Goal: Transaction & Acquisition: Purchase product/service

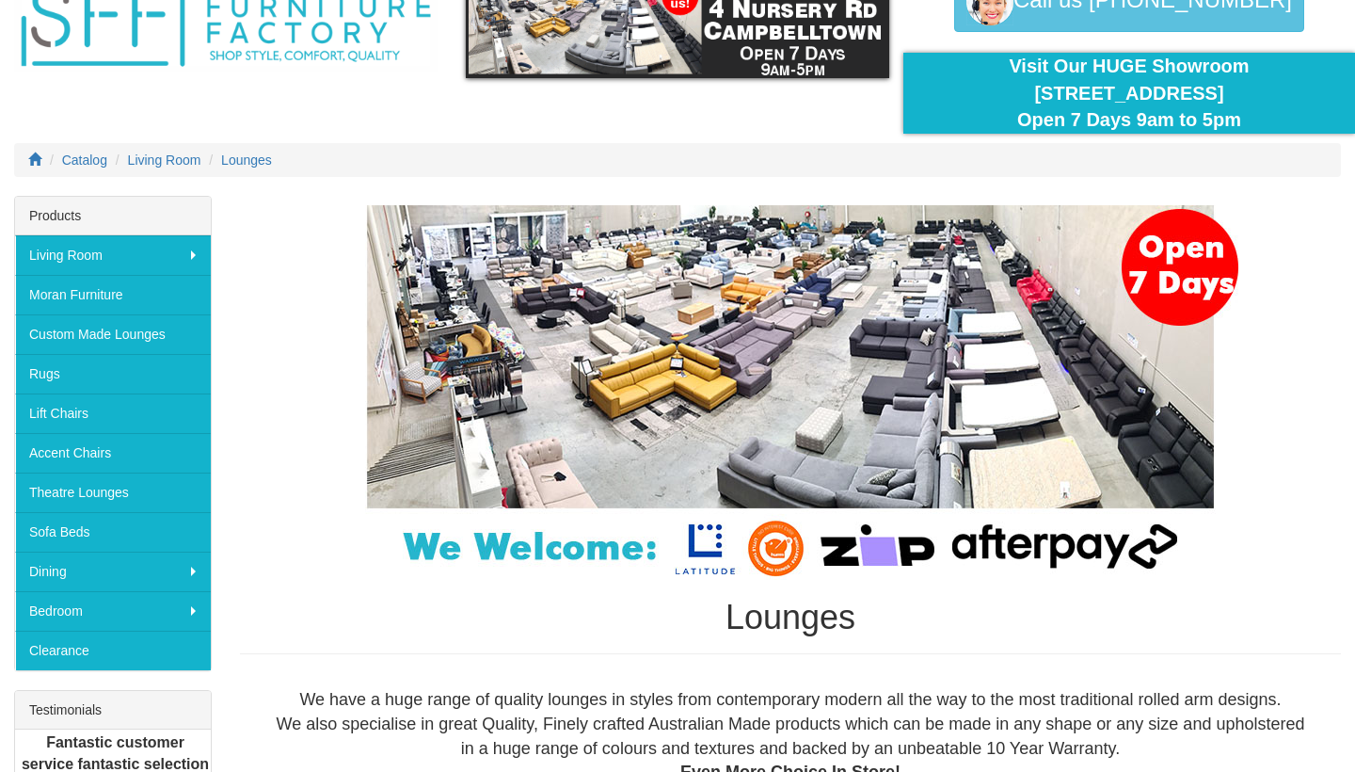
scroll to position [142, 0]
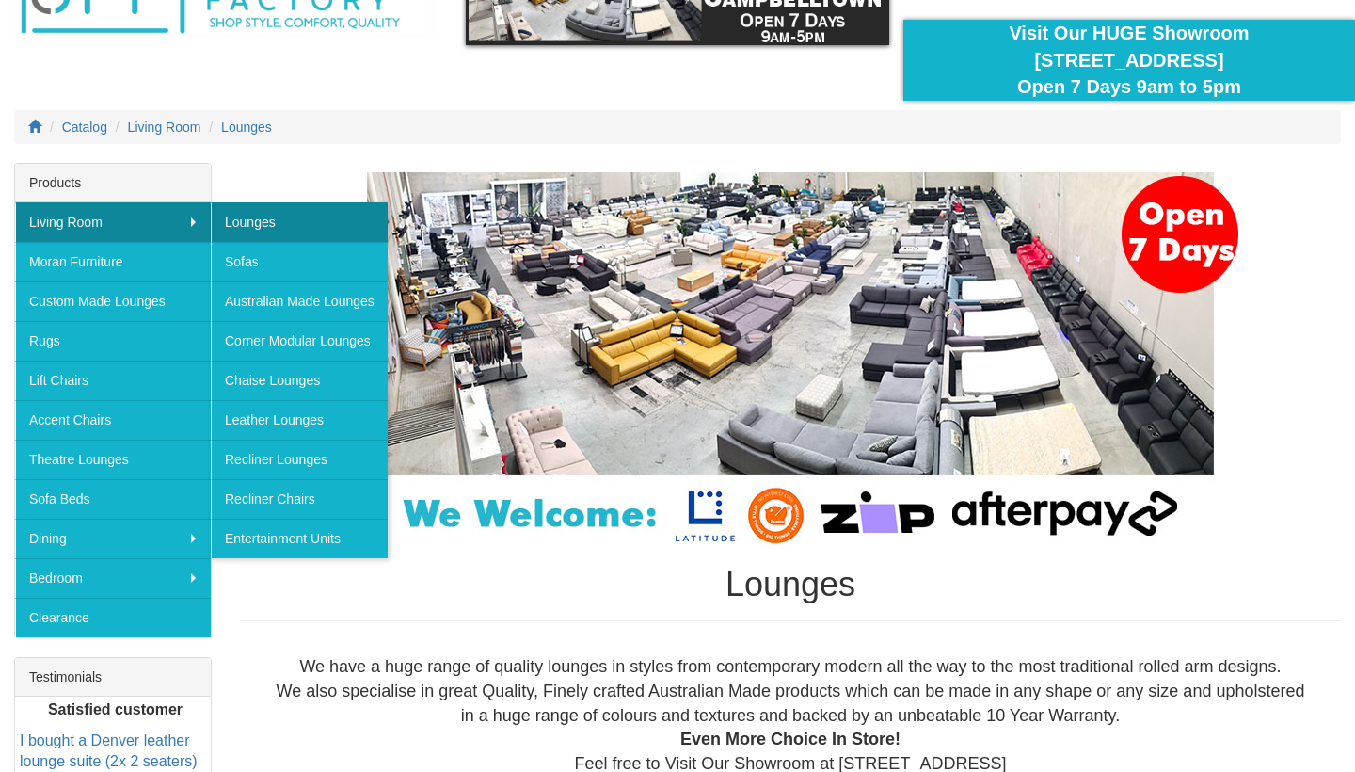
click at [246, 220] on link "Lounges" at bounding box center [299, 222] width 177 height 40
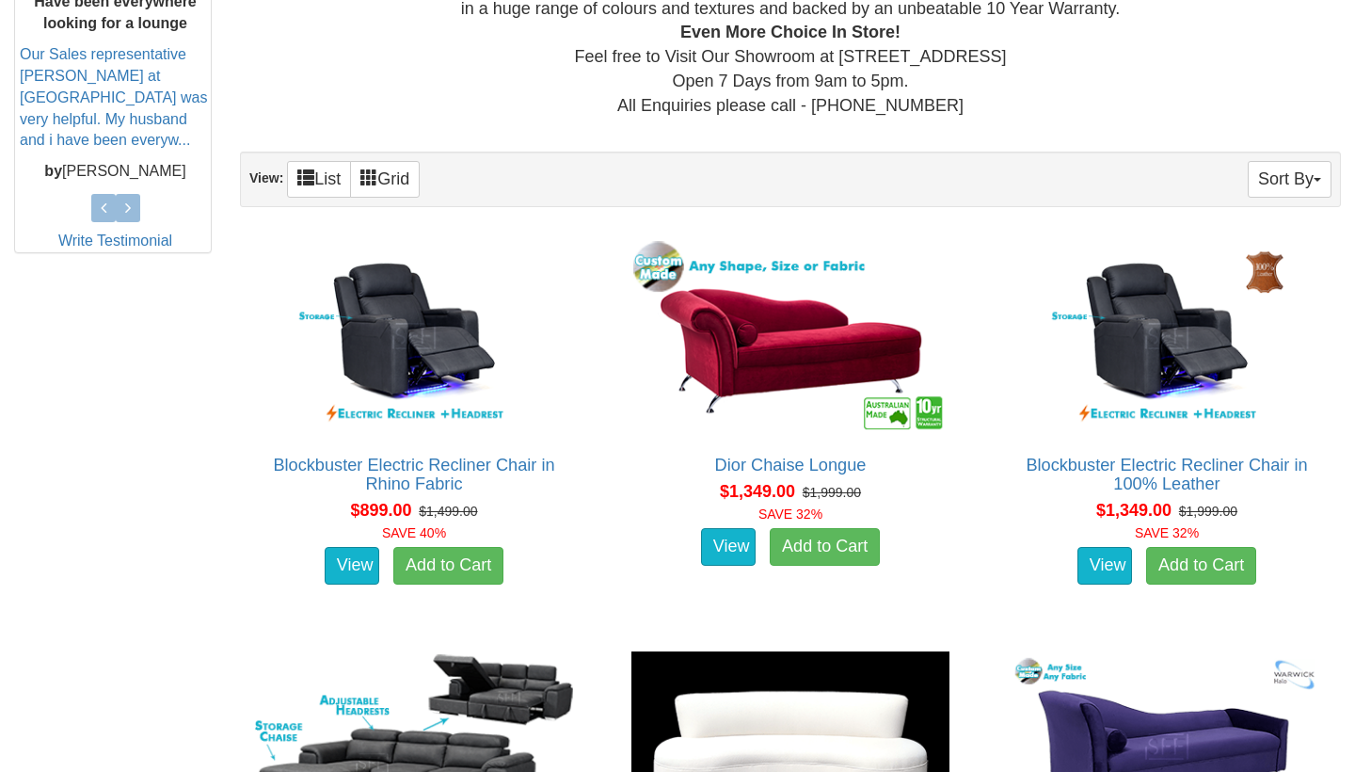
scroll to position [847, 0]
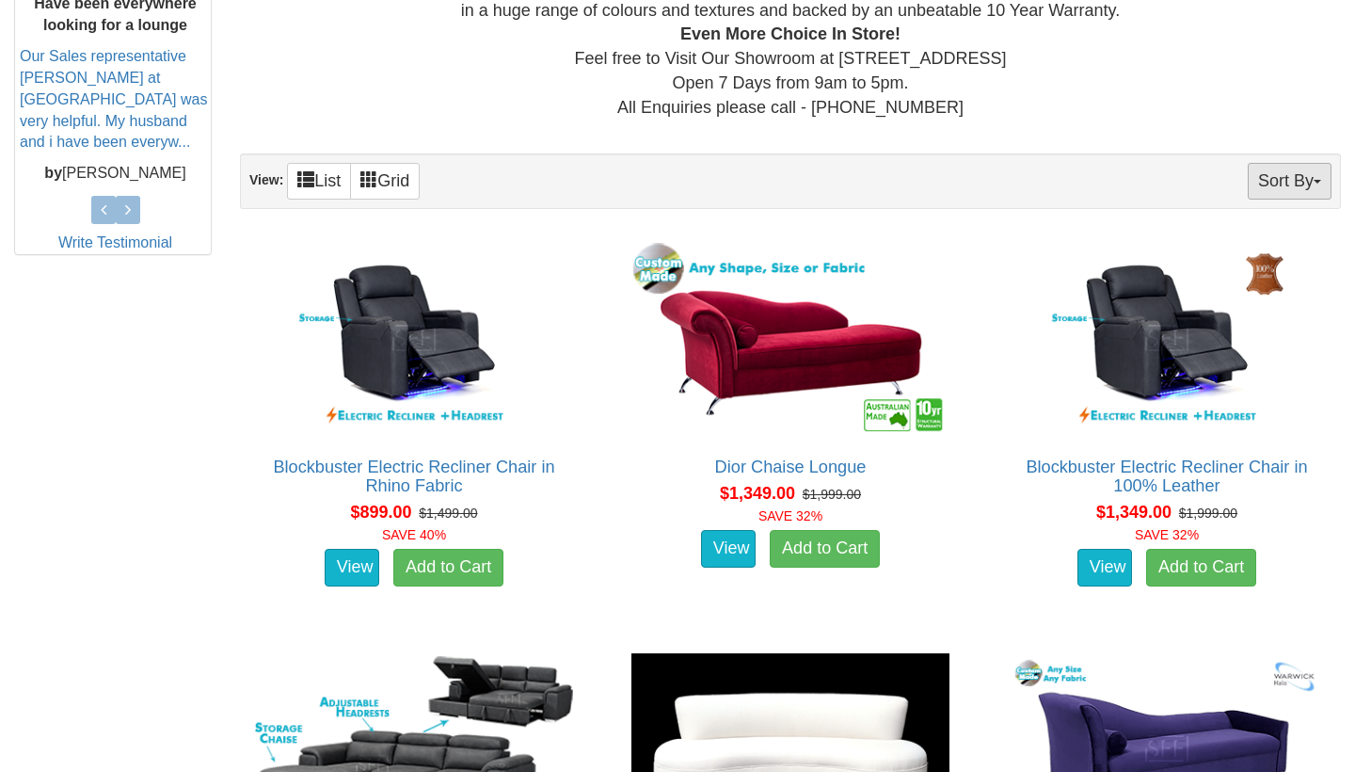
click at [1284, 181] on button "Sort By" at bounding box center [1290, 181] width 84 height 37
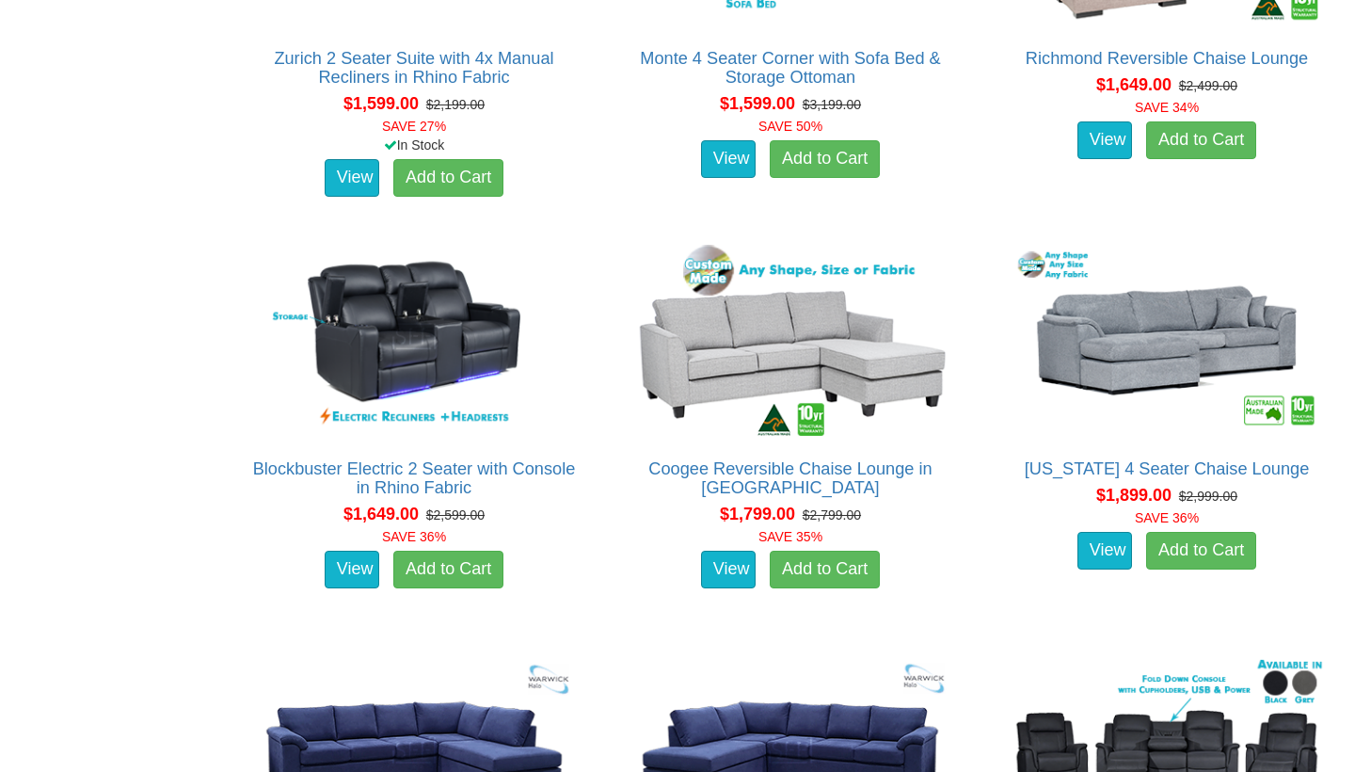
scroll to position [2078, 0]
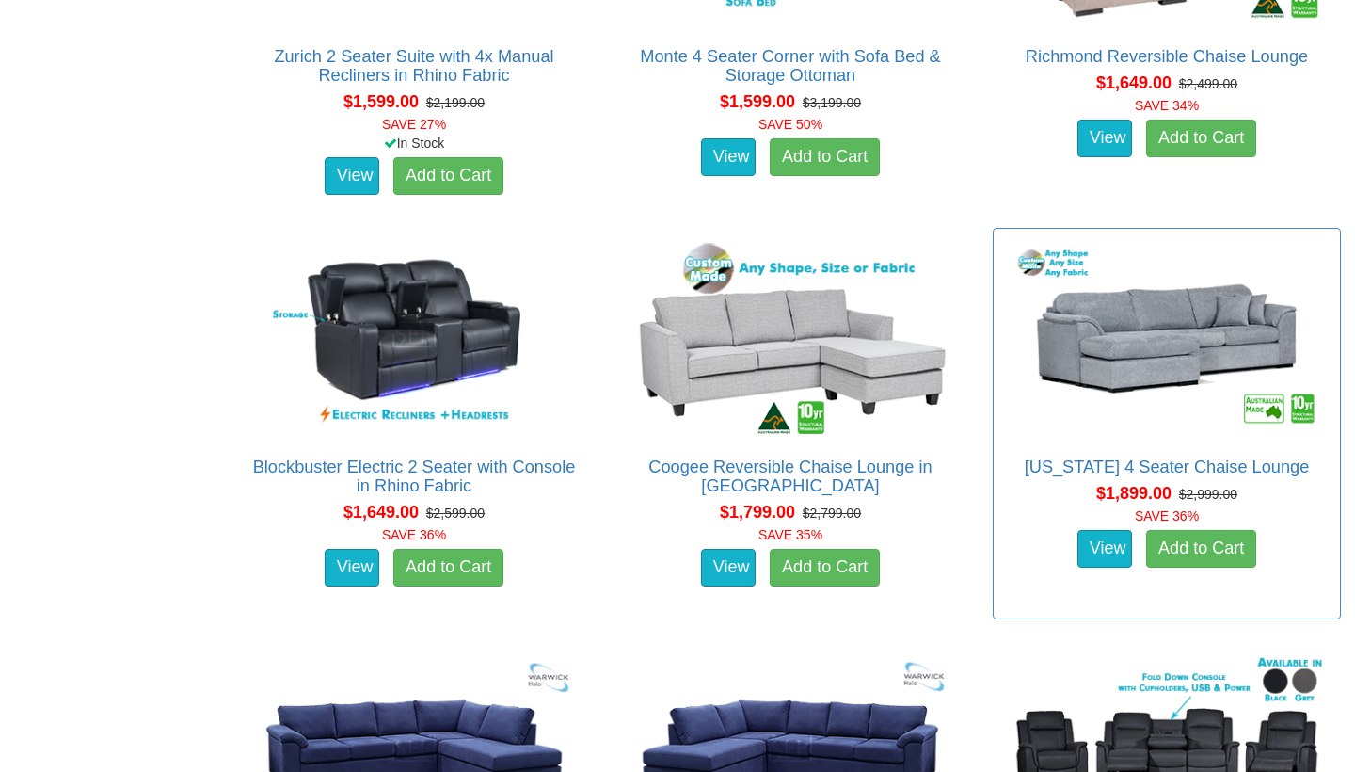
click at [1173, 330] on img at bounding box center [1166, 338] width 327 height 200
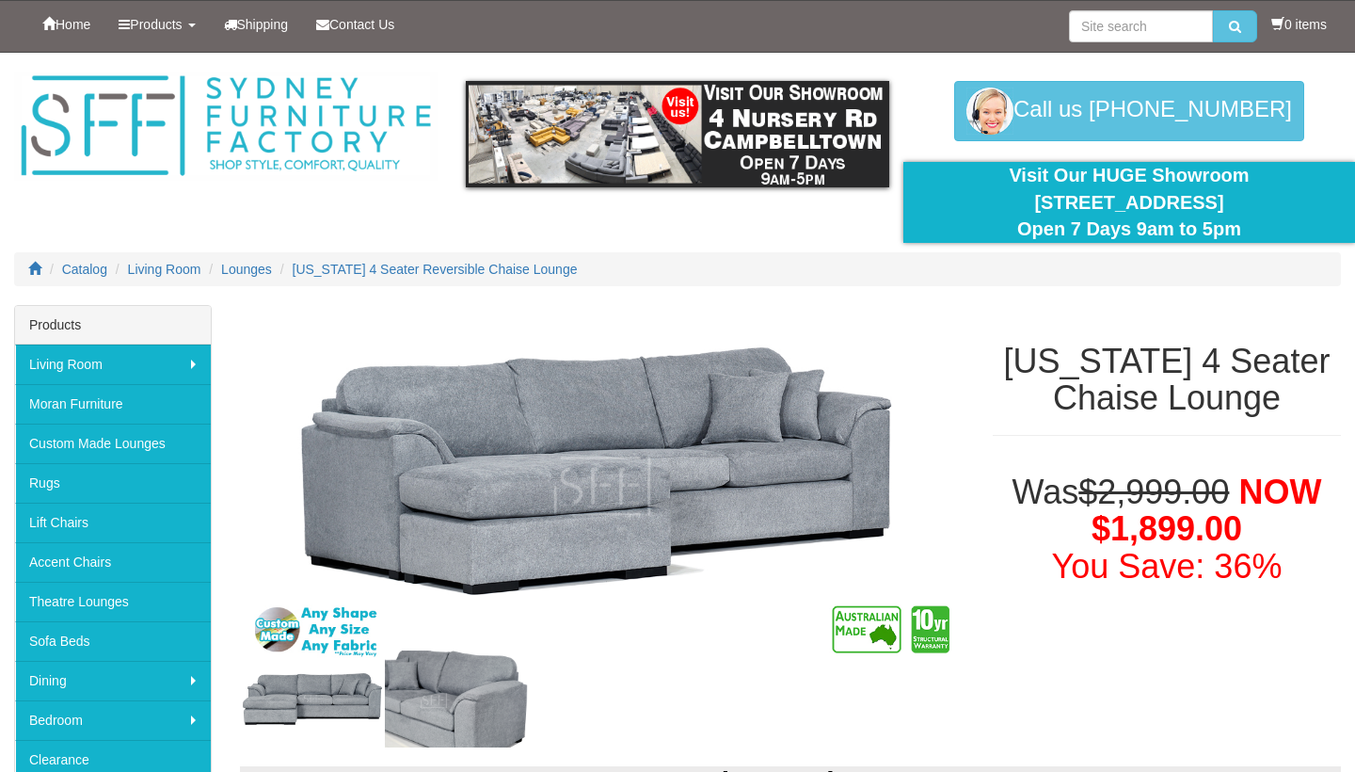
click at [439, 689] on img at bounding box center [457, 698] width 145 height 97
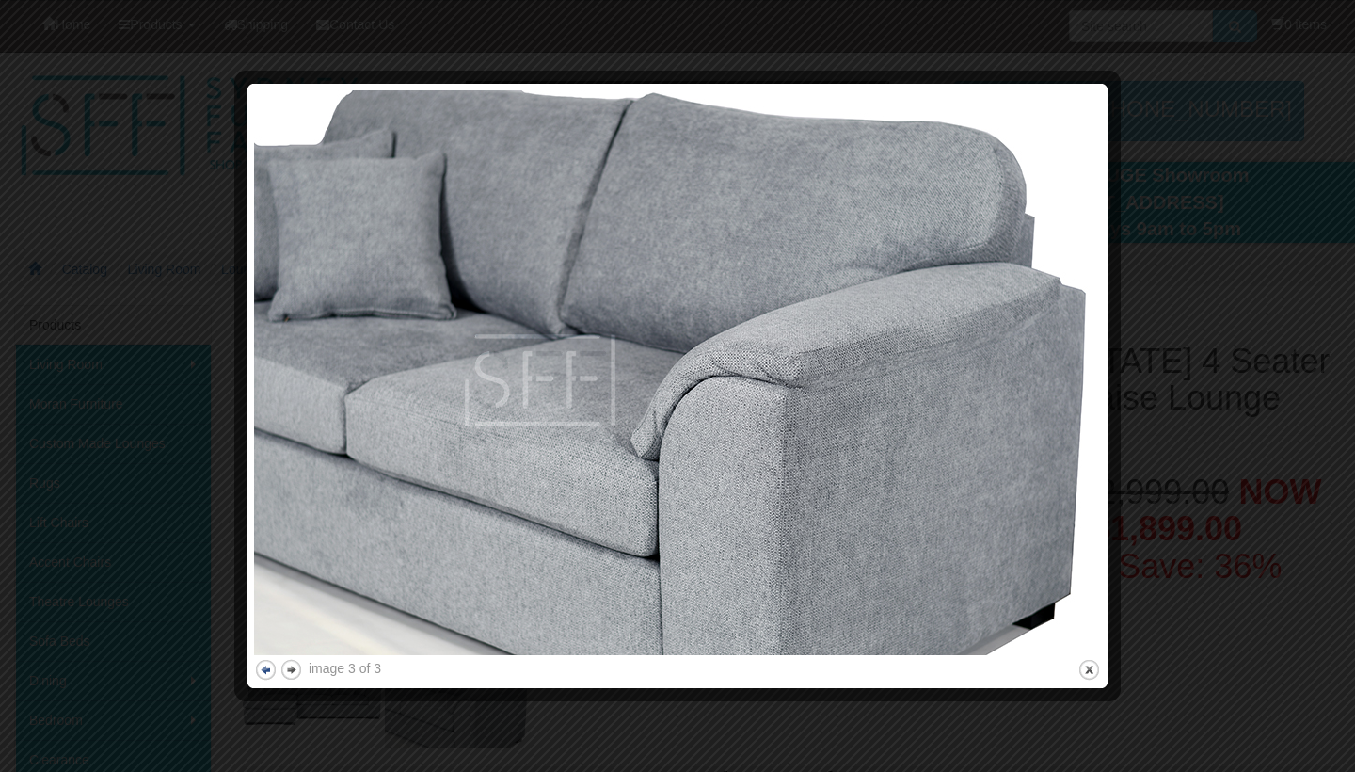
click at [268, 665] on button "previous" at bounding box center [266, 670] width 24 height 24
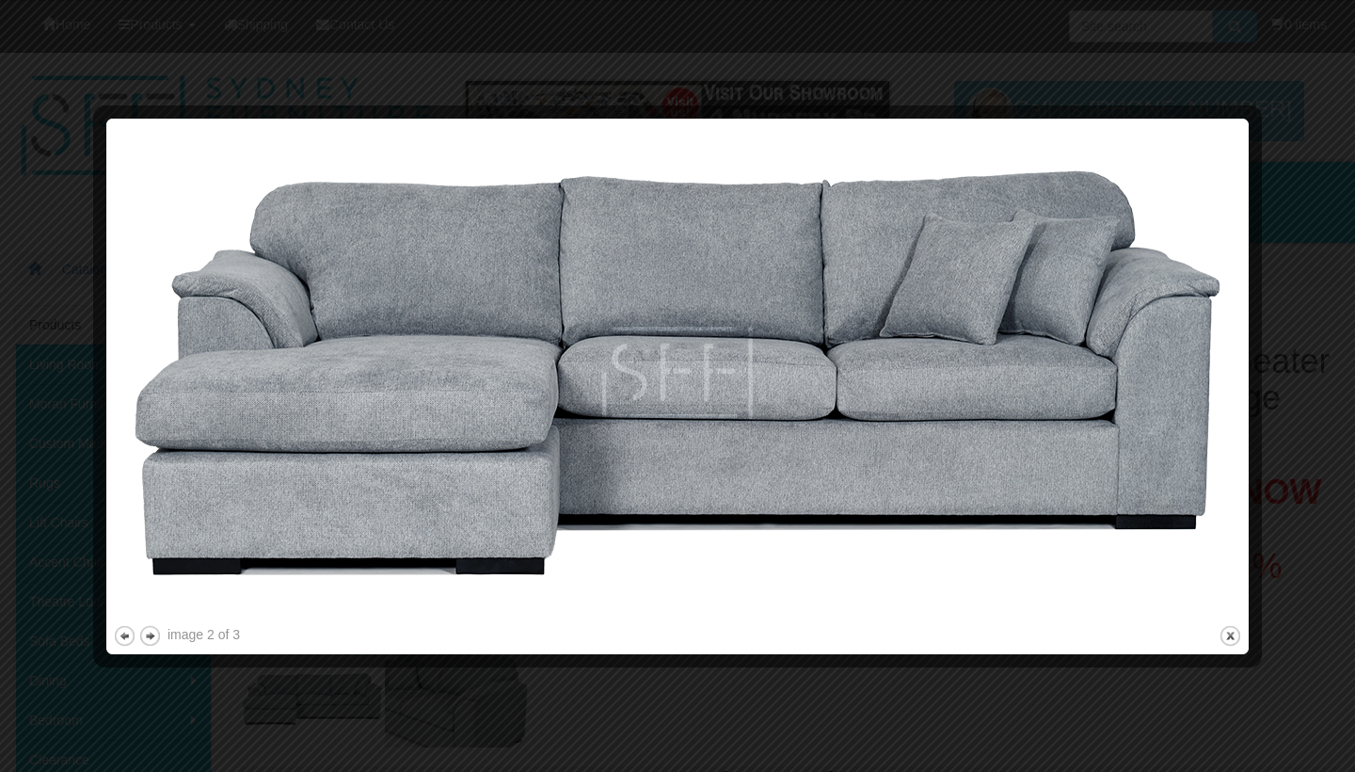
click at [1110, 55] on div at bounding box center [677, 386] width 1355 height 772
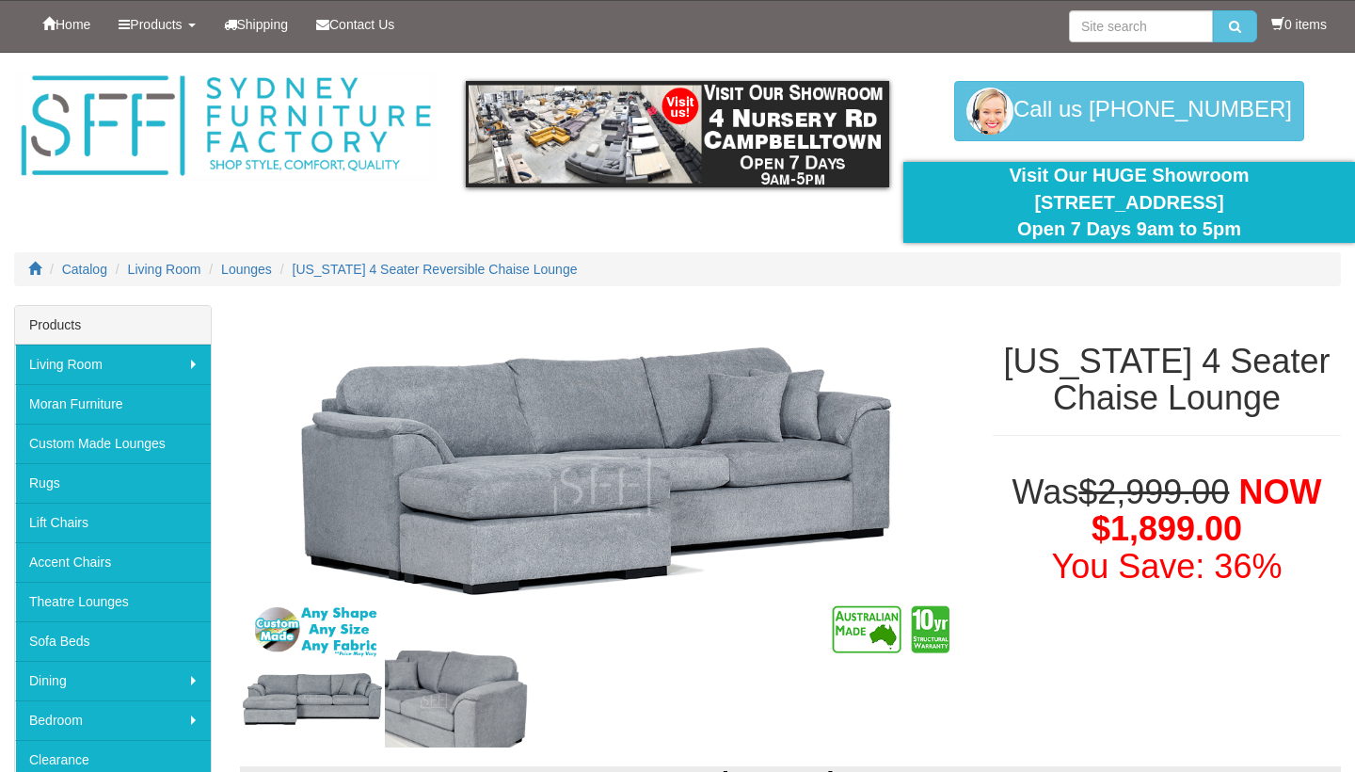
click at [407, 189] on div at bounding box center [677, 179] width 1355 height 252
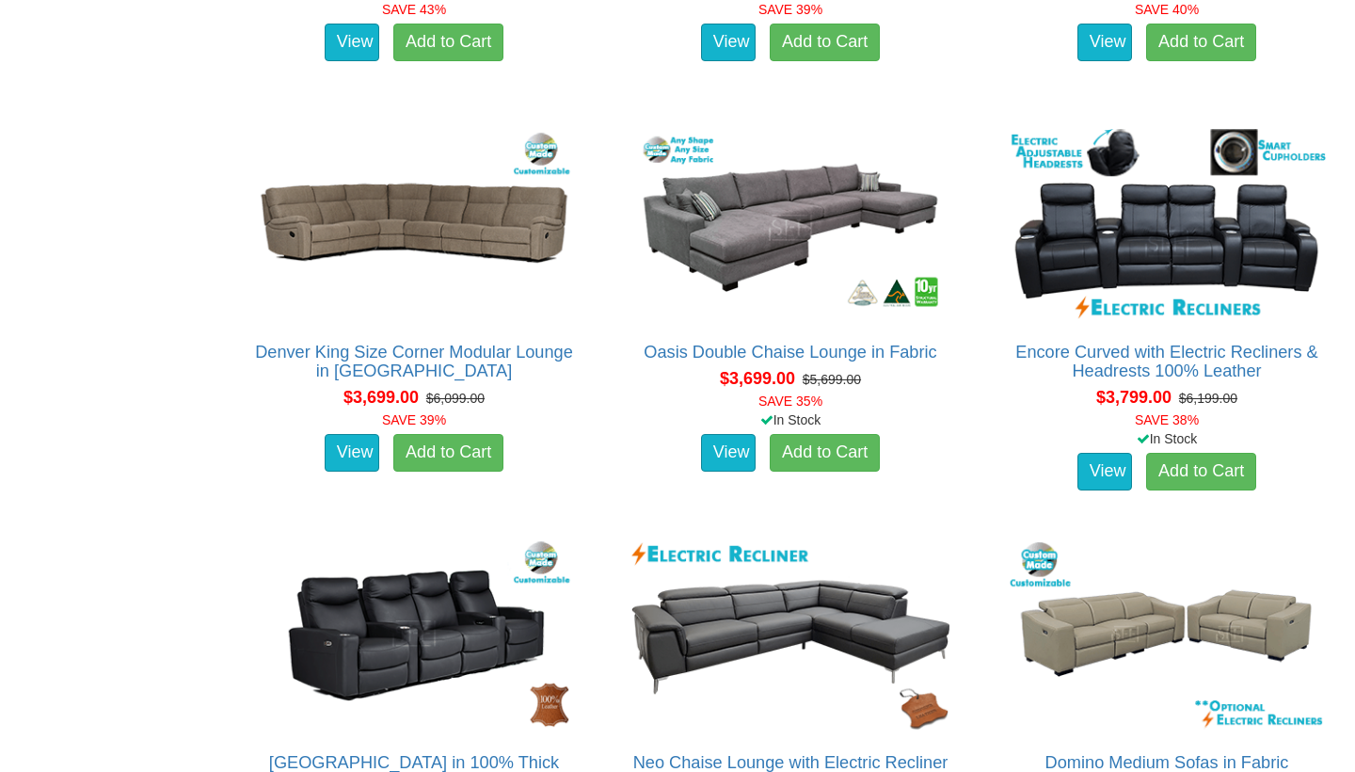
scroll to position [9990, 0]
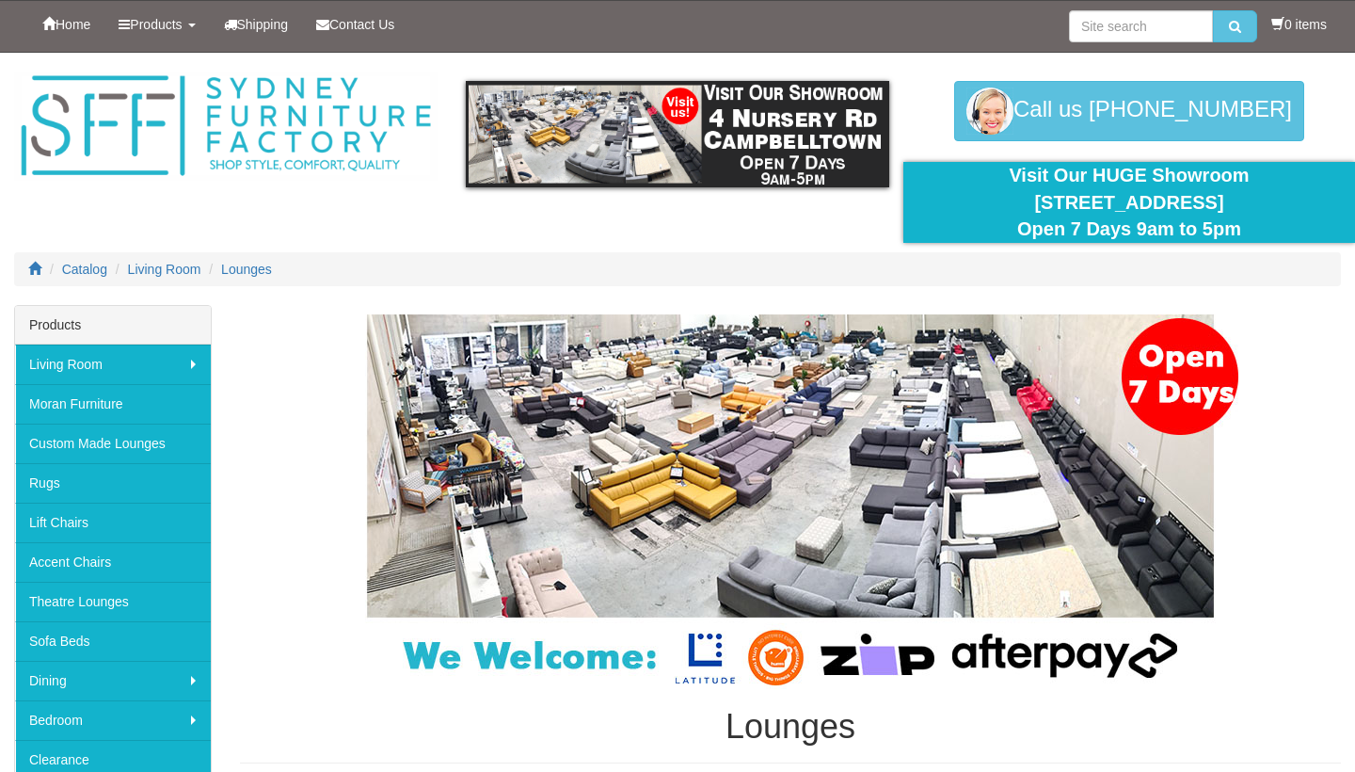
scroll to position [142, 0]
